Goal: Navigation & Orientation: Go to known website

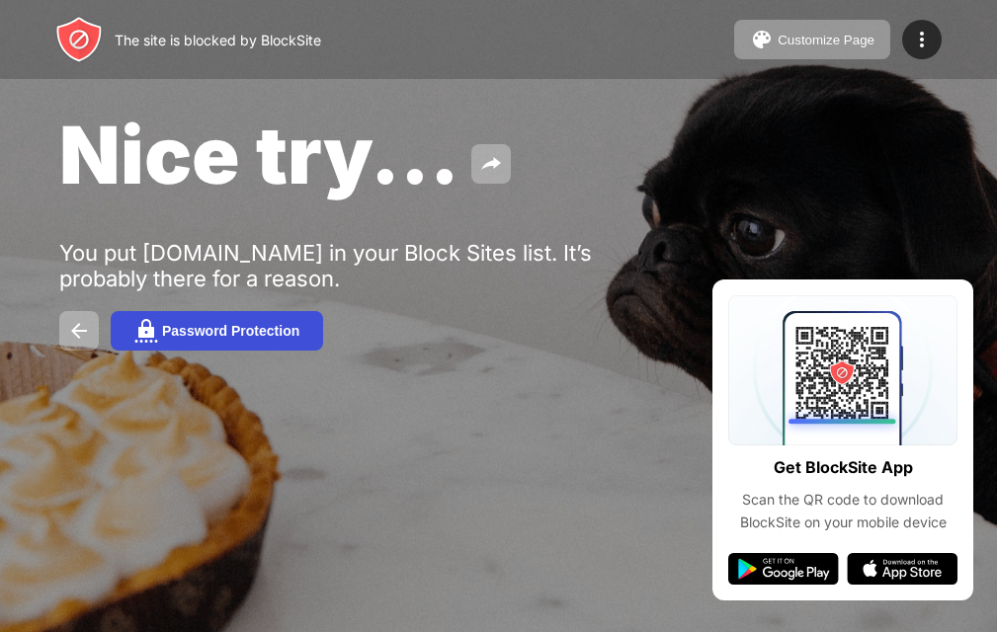
click at [246, 322] on button "Password Protection" at bounding box center [217, 331] width 212 height 40
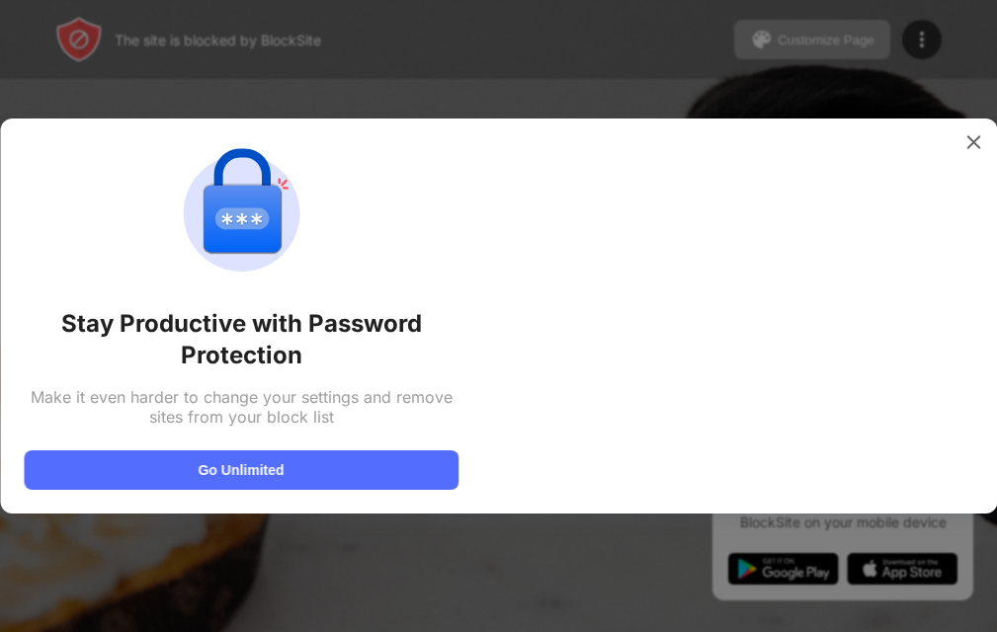
click at [247, 327] on div "Stay Productive with Password Protection" at bounding box center [241, 339] width 435 height 63
click at [254, 318] on div "Stay Productive with Password Protection" at bounding box center [241, 339] width 435 height 63
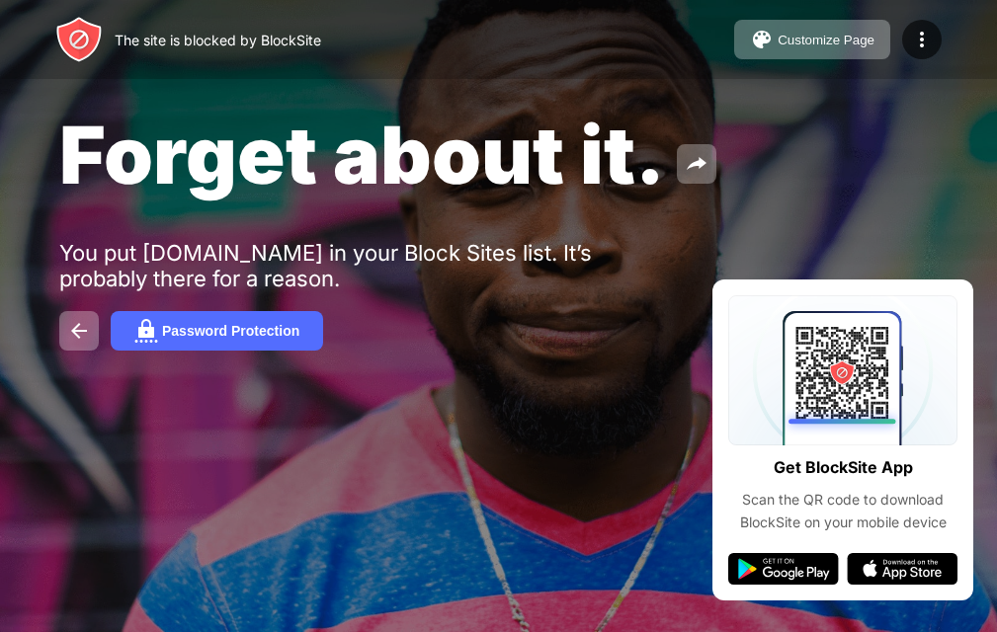
click at [329, 116] on span "Forget about it." at bounding box center [361, 155] width 605 height 96
